Goal: Information Seeking & Learning: Check status

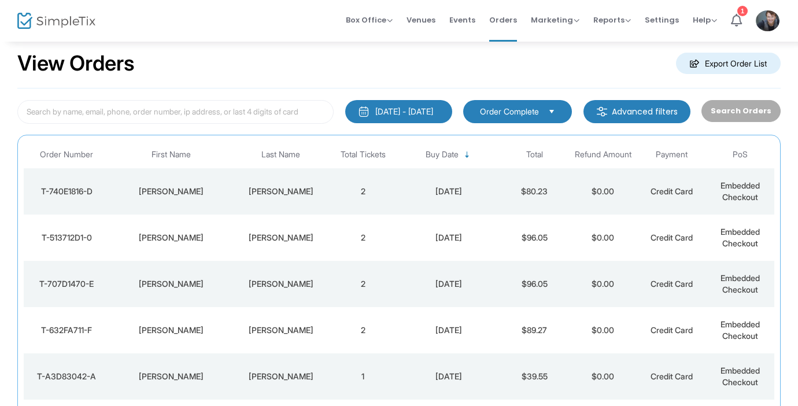
click at [333, 192] on td "2" at bounding box center [363, 191] width 69 height 46
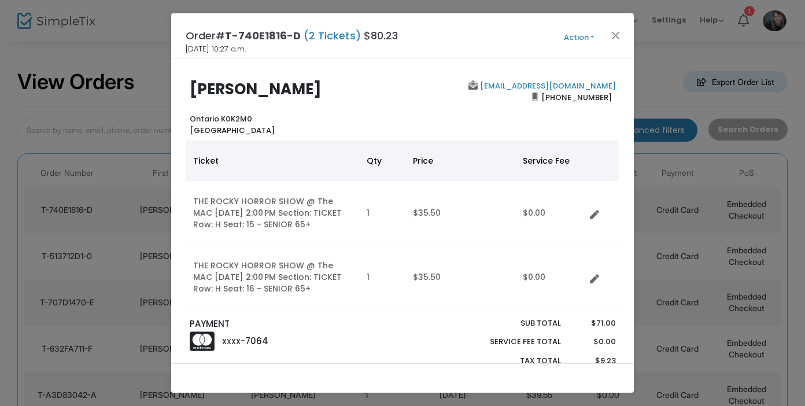
click at [619, 43] on div "Order# T-740E1816-D (2 Tickets) $80.23 [DATE] 10:27 a.m. Action Mark Admitted E…" at bounding box center [402, 35] width 463 height 45
click at [616, 38] on button "Close" at bounding box center [616, 35] width 15 height 15
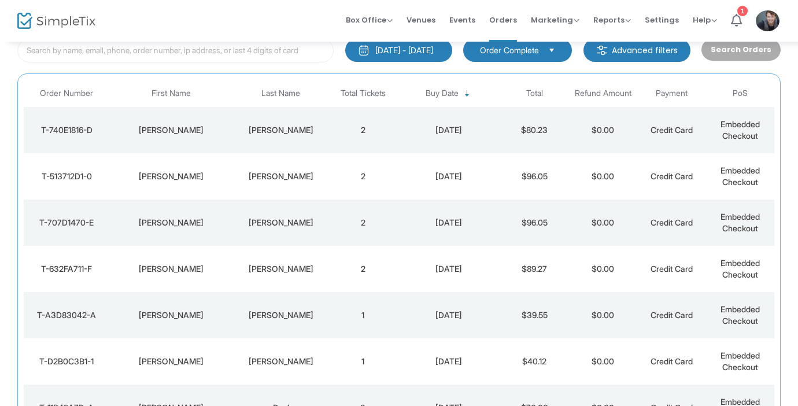
scroll to position [61, 0]
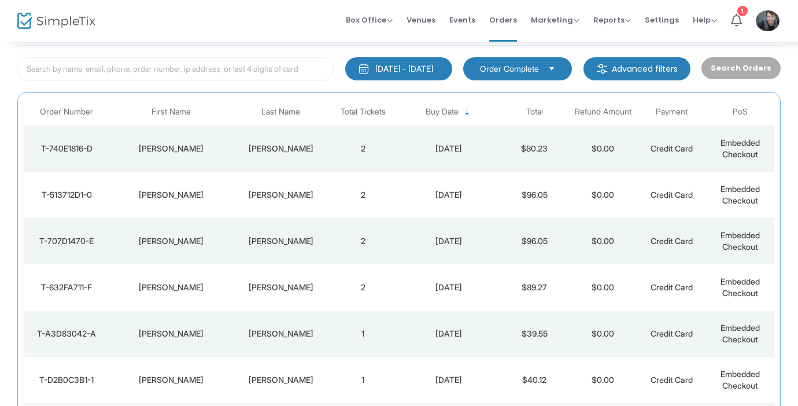
click at [315, 205] on td "[PERSON_NAME]" at bounding box center [281, 195] width 96 height 46
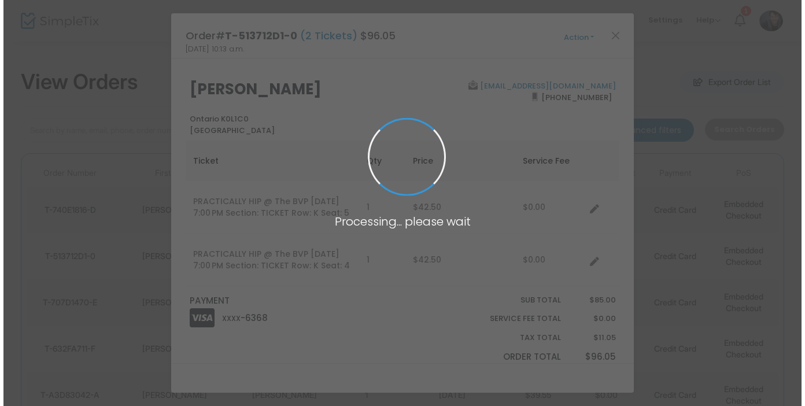
scroll to position [0, 0]
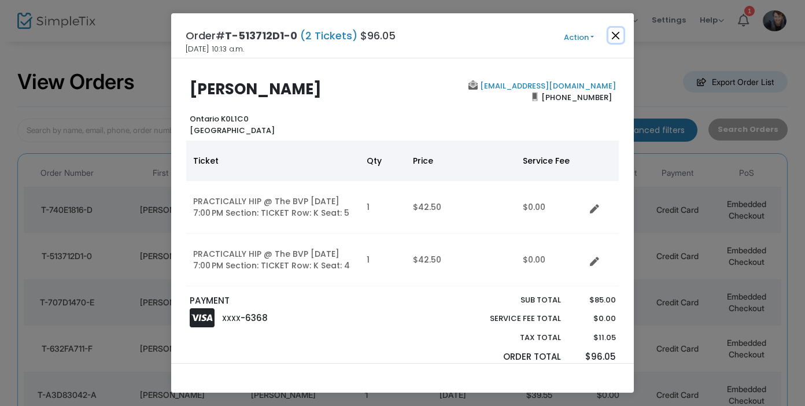
click at [616, 42] on button "Close" at bounding box center [616, 35] width 15 height 15
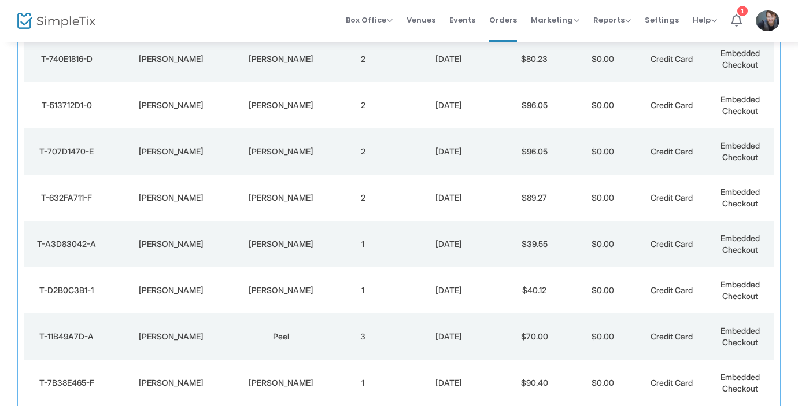
scroll to position [131, 0]
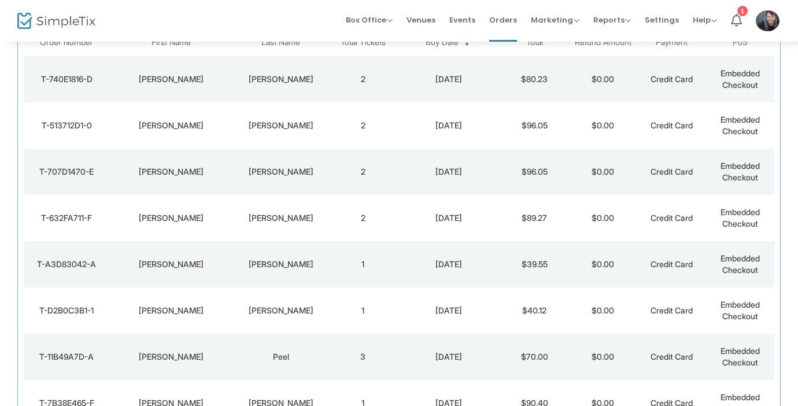
click at [374, 164] on td "2" at bounding box center [363, 172] width 69 height 46
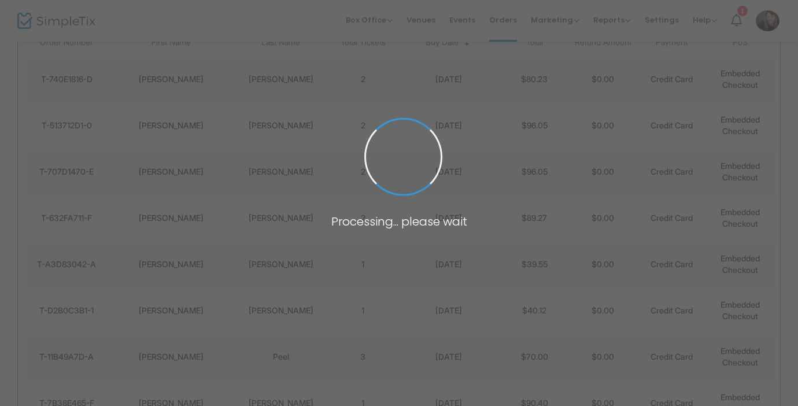
scroll to position [0, 0]
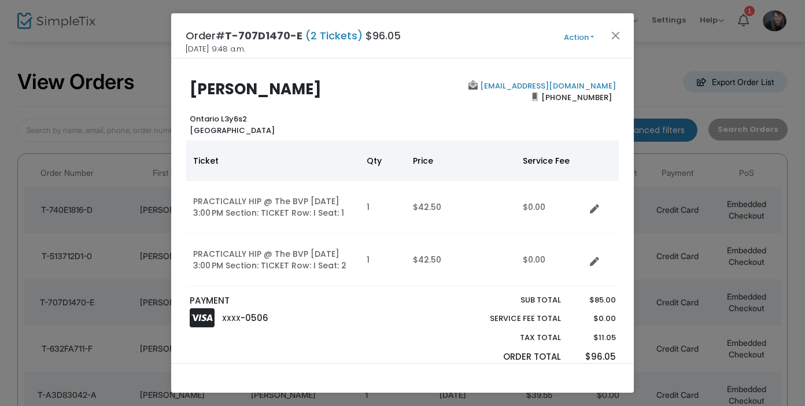
click at [615, 43] on div "Order# T-707D1470-E (2 Tickets) $96.05 [DATE] 9:48 a.m. Action Mark Admitted Ed…" at bounding box center [402, 35] width 463 height 45
click at [614, 38] on button "Close" at bounding box center [616, 35] width 15 height 15
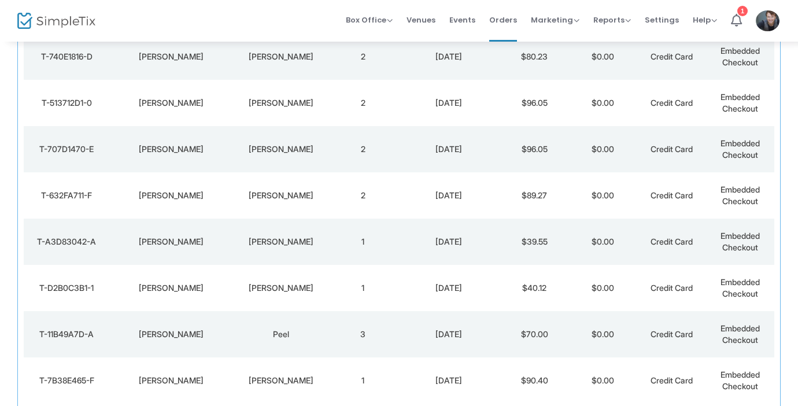
scroll to position [154, 0]
click at [372, 204] on td "2" at bounding box center [363, 194] width 69 height 46
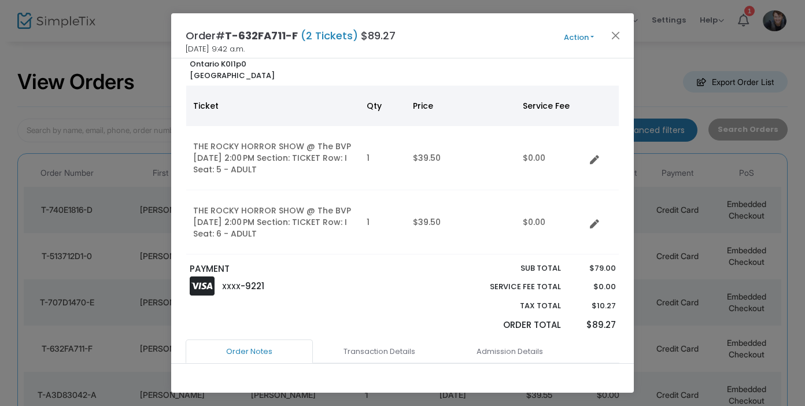
scroll to position [56, 0]
click at [615, 34] on button "Close" at bounding box center [616, 35] width 15 height 15
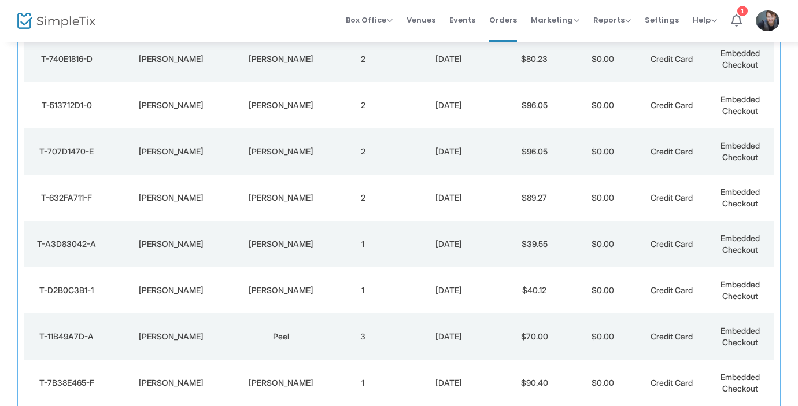
scroll to position [0, 0]
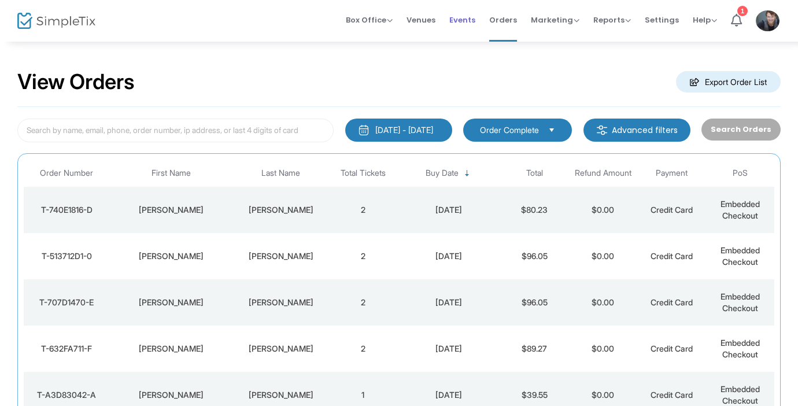
click at [474, 20] on span "Events" at bounding box center [463, 20] width 26 height 30
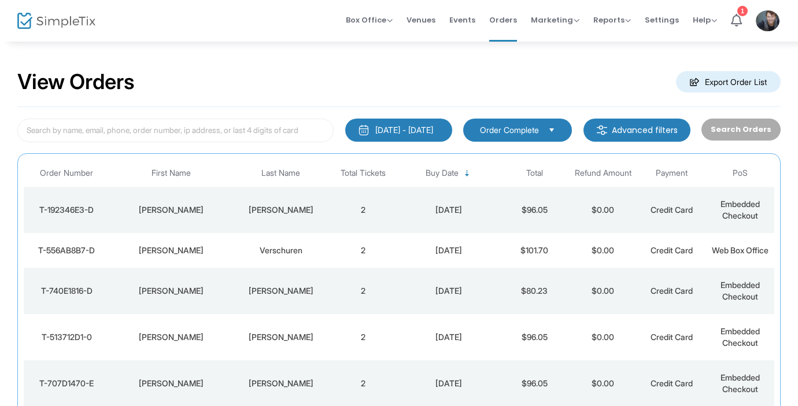
click at [424, 223] on td "[DATE]" at bounding box center [448, 210] width 103 height 46
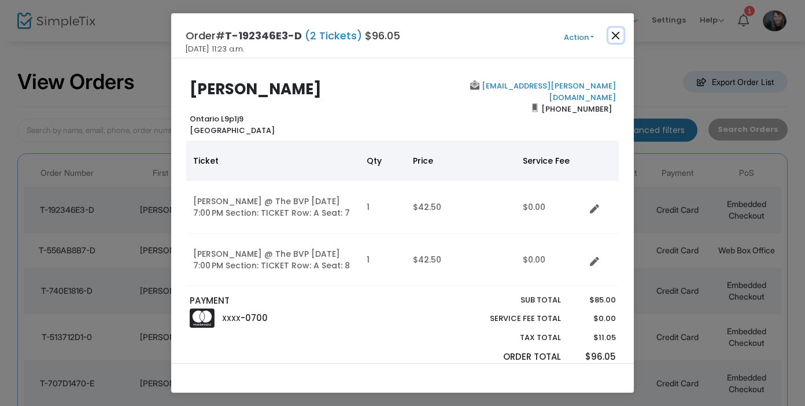
click at [611, 41] on button "Close" at bounding box center [616, 35] width 15 height 15
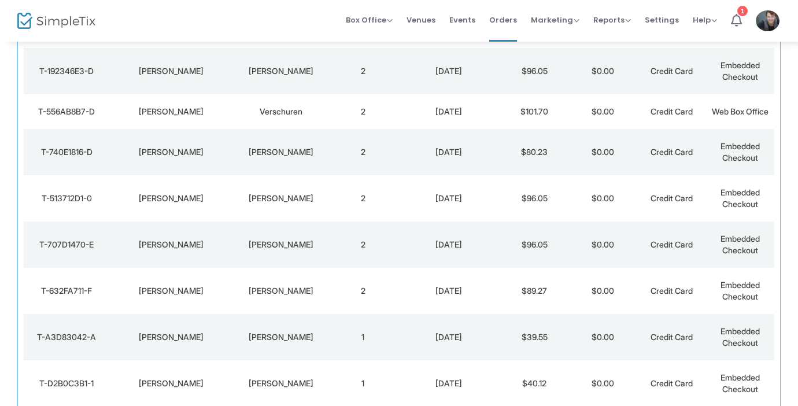
scroll to position [139, 0]
